Goal: Browse casually

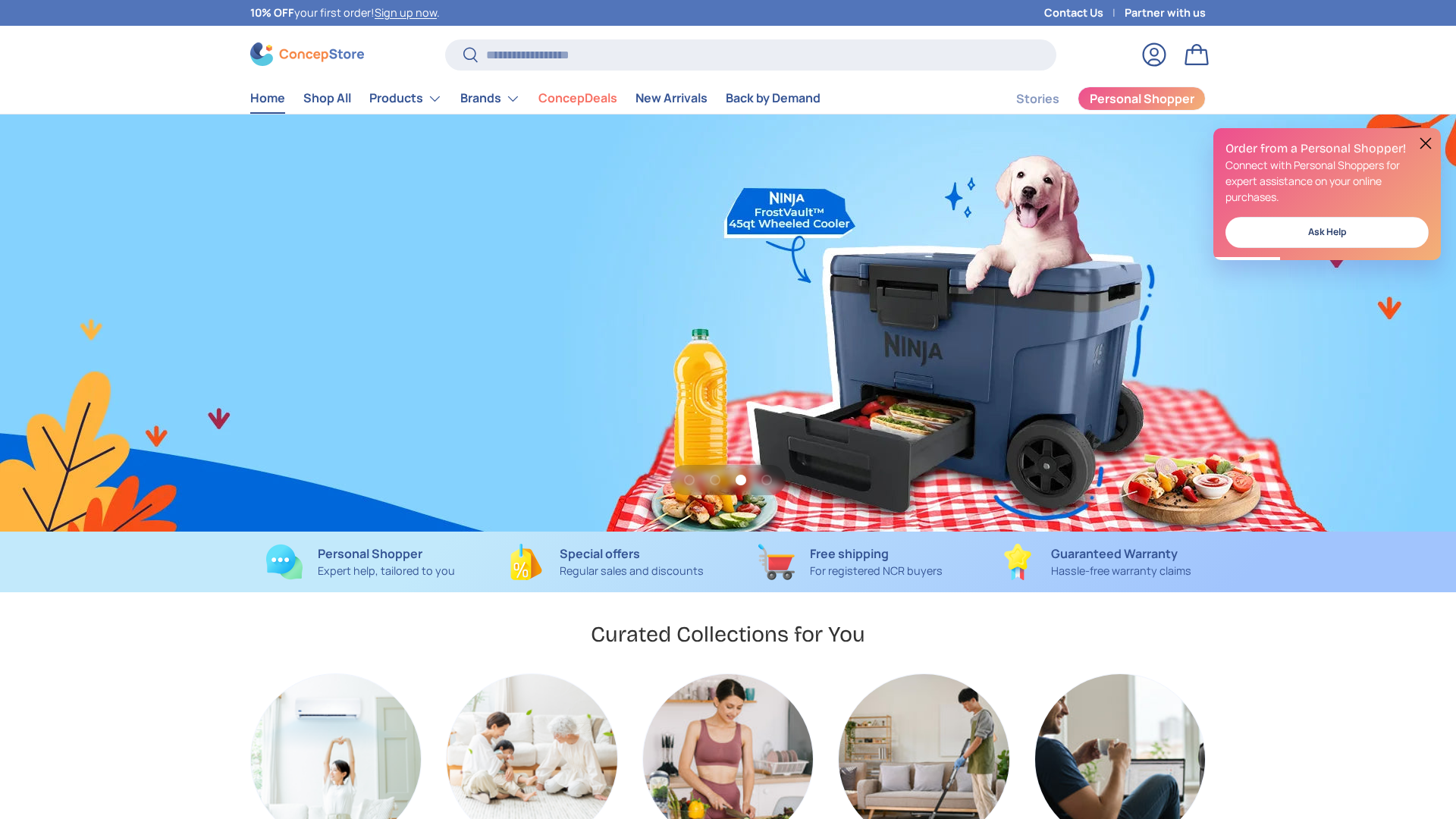
scroll to position [0, 2913]
